Goal: Check status: Check status

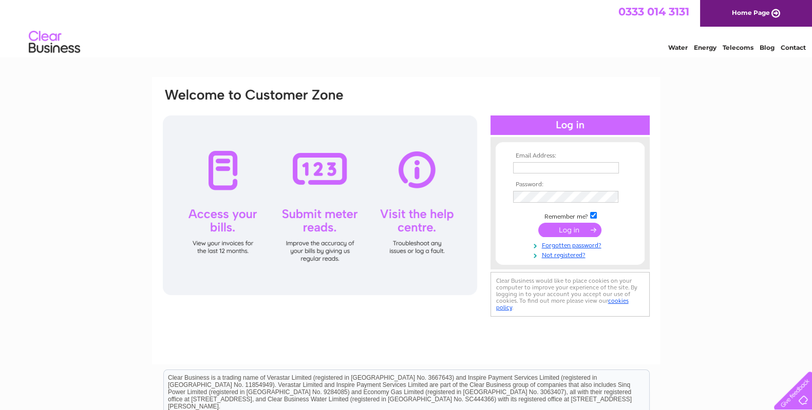
type input "ataylorsonsltd@aol.com"
click at [582, 229] on input "submit" at bounding box center [569, 230] width 63 height 14
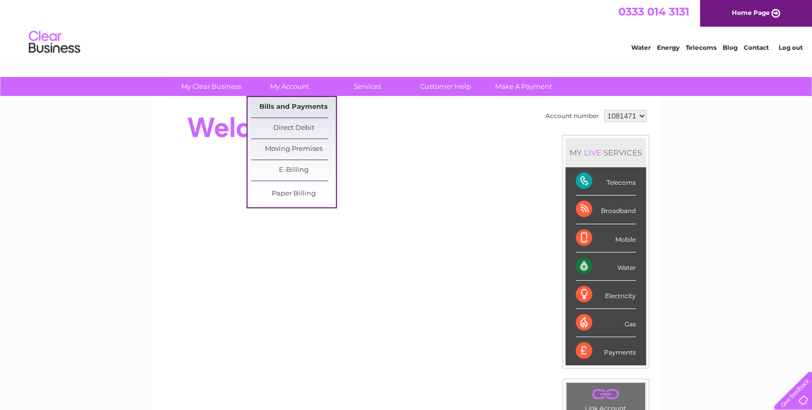
click at [286, 109] on link "Bills and Payments" at bounding box center [293, 107] width 85 height 21
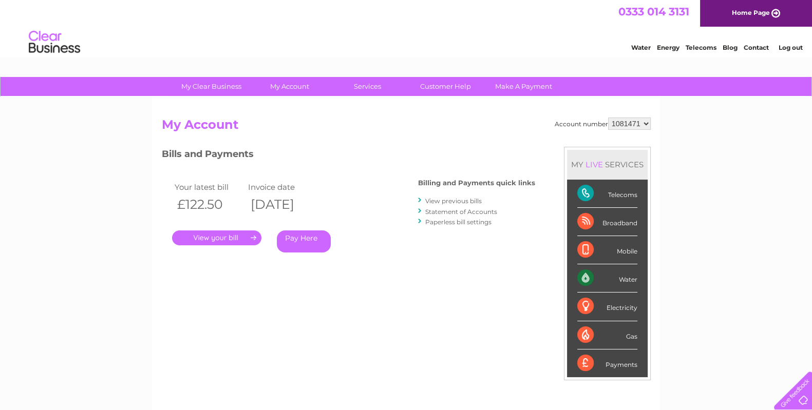
click at [232, 233] on link "." at bounding box center [216, 238] width 89 height 15
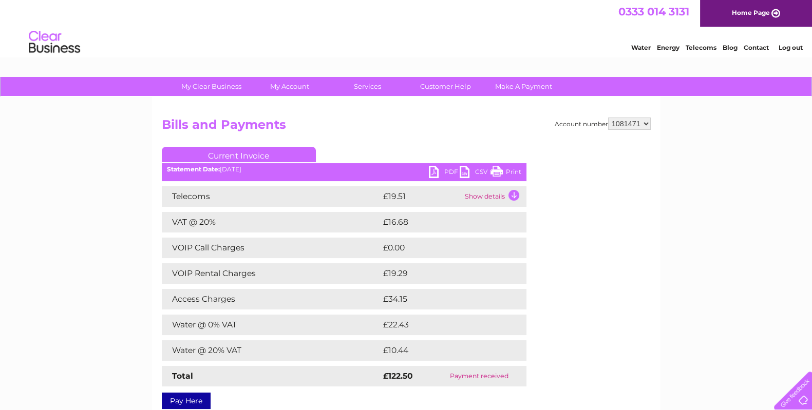
click at [792, 46] on link "Log out" at bounding box center [790, 48] width 24 height 8
